Goal: Task Accomplishment & Management: Use online tool/utility

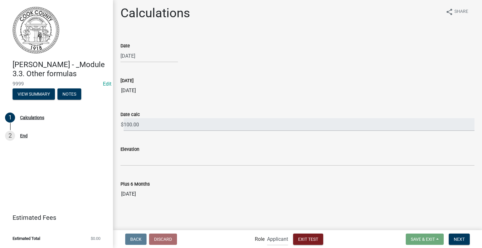
scroll to position [3, 0]
click at [315, 240] on span "Exit Test" at bounding box center [308, 239] width 20 height 5
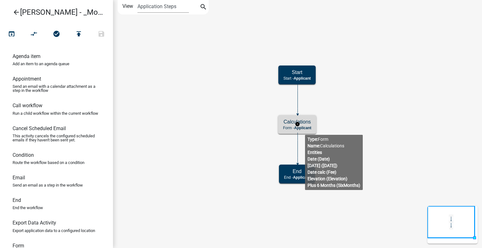
click at [284, 128] on p "Form - Applicant" at bounding box center [297, 128] width 28 height 4
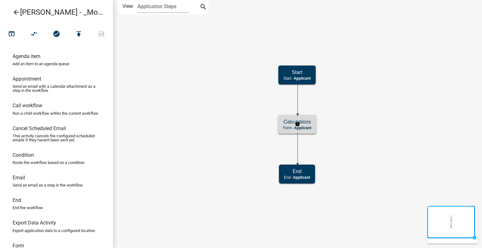
click at [284, 128] on p "Form - Applicant" at bounding box center [297, 128] width 28 height 4
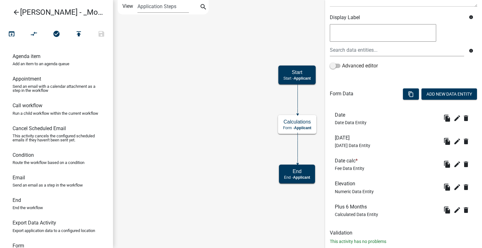
scroll to position [117, 0]
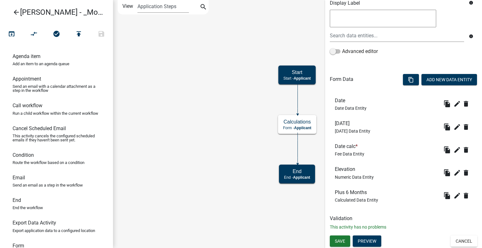
click at [352, 154] on span "Fee Data Entity" at bounding box center [350, 154] width 30 height 5
click at [454, 148] on icon "edit" at bounding box center [458, 150] width 8 height 8
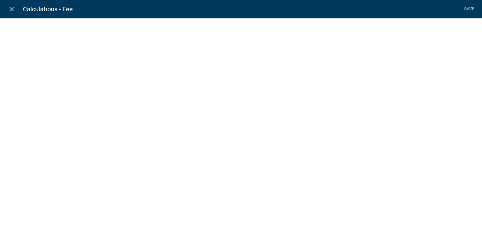
select select "fee"
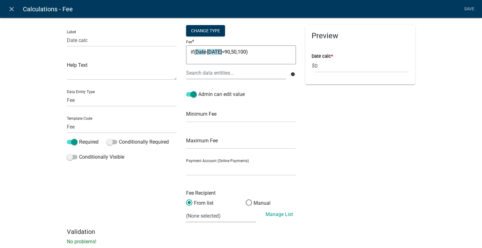
click at [225, 51] on textarea "if(Date-[DATE]<90,50,100)" at bounding box center [241, 55] width 110 height 19
click at [227, 54] on textarea "if(Date-[DATE]<90,50,100)" at bounding box center [241, 55] width 110 height 19
type textarea "if(Date-[DATE]<180,50,100)"
click at [471, 7] on link "Save" at bounding box center [470, 9] width 16 height 12
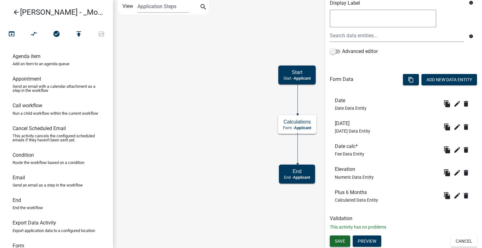
click at [337, 240] on span "Save" at bounding box center [340, 241] width 10 height 5
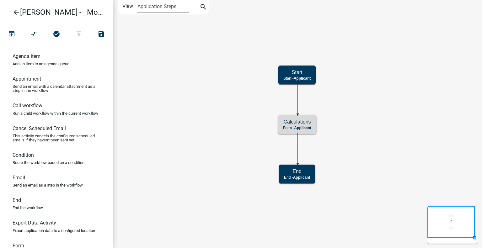
scroll to position [0, 0]
click at [13, 35] on icon "open_in_browser" at bounding box center [12, 34] width 8 height 9
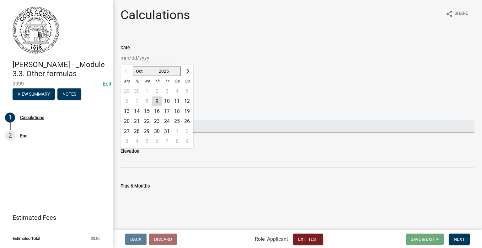
click at [142, 60] on div "Oct Nov [DATE] 2026 2027 2028 2029 2030 2031 2032 2033 2034 2035 2036 2037 2038…" at bounding box center [149, 58] width 57 height 13
click at [186, 71] on span "Next month" at bounding box center [187, 71] width 5 height 5
select select "1"
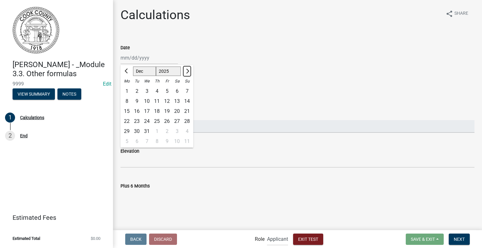
select select "2026"
click at [186, 71] on span "Next month" at bounding box center [187, 71] width 5 height 5
click at [126, 75] on button "Previous month" at bounding box center [127, 71] width 8 height 10
select select "12"
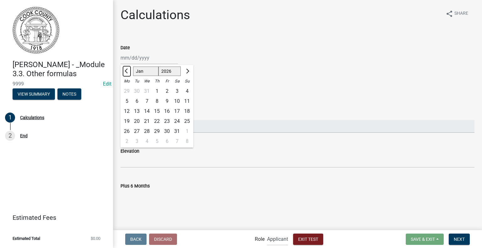
select select "2025"
click at [126, 75] on button "Previous month" at bounding box center [127, 71] width 8 height 10
click at [126, 70] on span "Previous month" at bounding box center [127, 71] width 5 height 5
click at [188, 67] on button "Next month" at bounding box center [187, 71] width 8 height 10
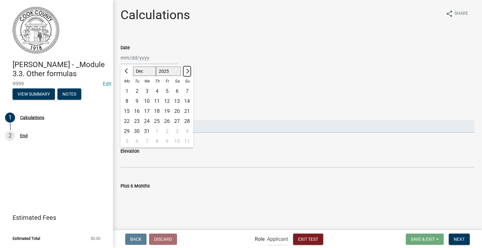
click at [188, 67] on button "Next month" at bounding box center [187, 71] width 8 height 10
select select "1"
select select "2026"
click at [188, 67] on button "Next month" at bounding box center [187, 71] width 8 height 10
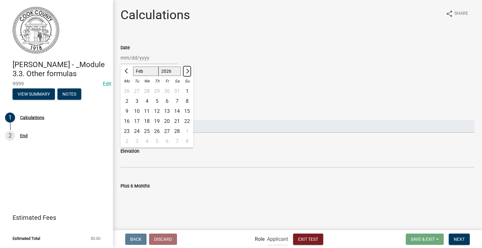
select select "3"
click at [167, 99] on div "6" at bounding box center [167, 101] width 10 height 10
type input "[DATE]"
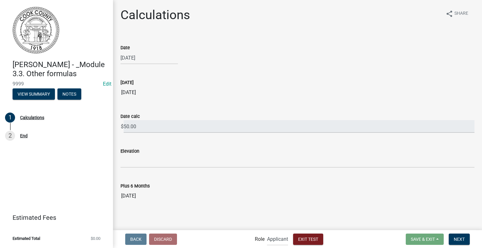
select select "3"
select select "2026"
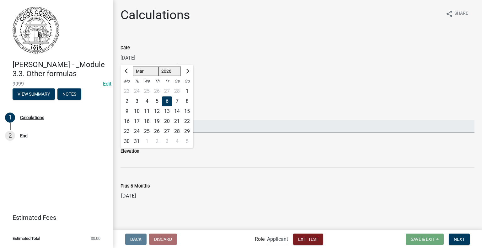
click at [134, 57] on div "[DATE] Jan Feb Mar Apr May Jun [DATE] Aug Sep Oct Nov [DATE] 2026 2027 2028 202…" at bounding box center [149, 58] width 57 height 13
click at [183, 69] on div at bounding box center [187, 71] width 13 height 10
click at [188, 70] on span "Next month" at bounding box center [187, 71] width 5 height 5
select select "4"
click at [155, 101] on div "9" at bounding box center [157, 101] width 10 height 10
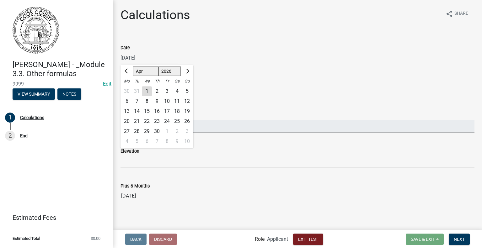
type input "[DATE]"
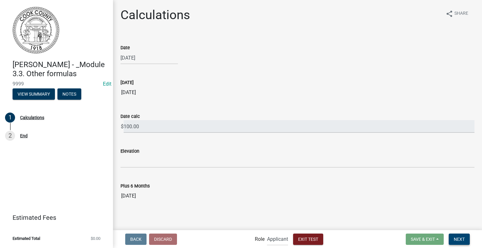
click at [466, 239] on button "Next" at bounding box center [459, 239] width 21 height 11
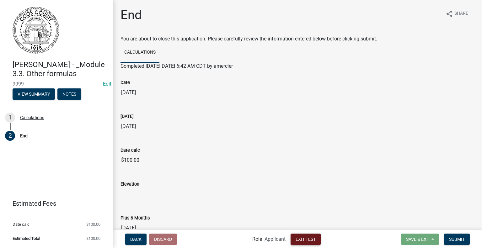
click at [307, 239] on span "Exit Test" at bounding box center [306, 239] width 20 height 5
